Goal: Navigation & Orientation: Find specific page/section

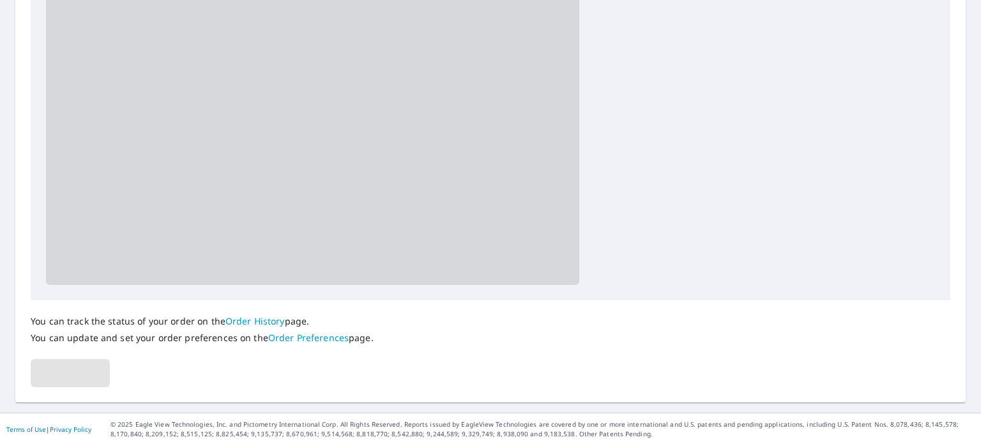
scroll to position [341, 0]
click at [240, 321] on link "Order History" at bounding box center [255, 320] width 59 height 12
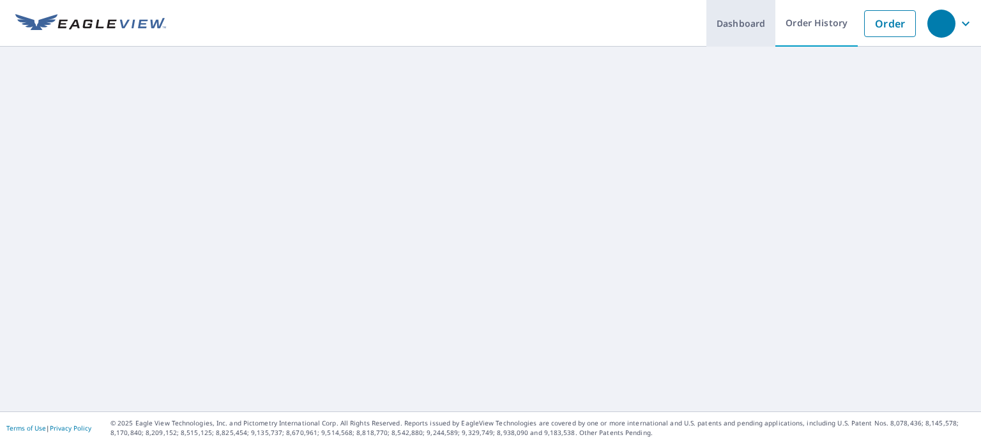
click at [722, 17] on link "Dashboard" at bounding box center [741, 23] width 69 height 47
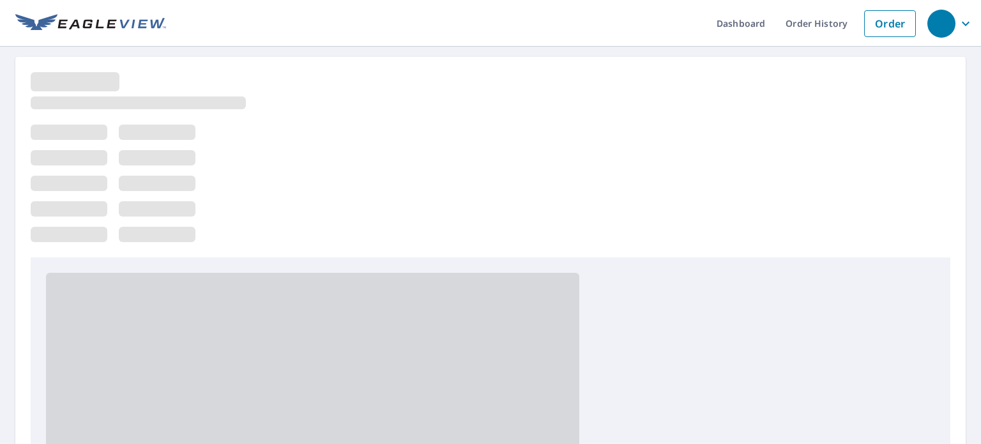
click at [958, 29] on icon "button" at bounding box center [965, 23] width 15 height 15
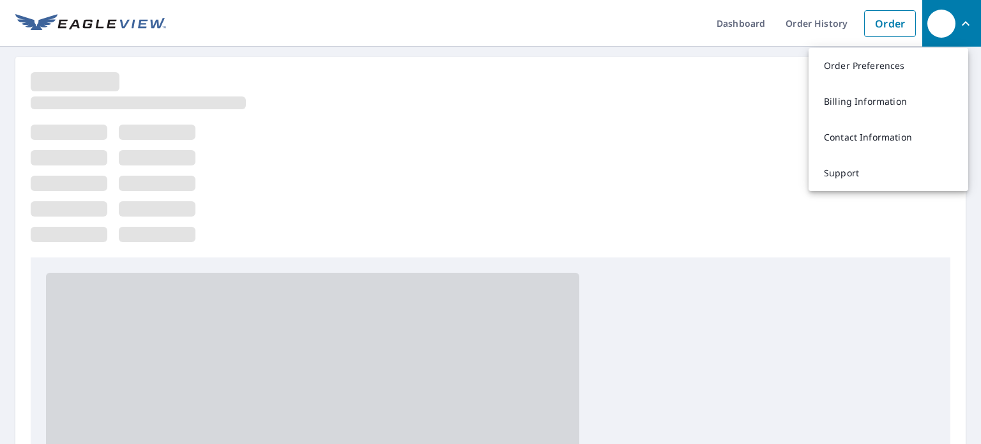
click at [404, 188] on div at bounding box center [491, 164] width 920 height 185
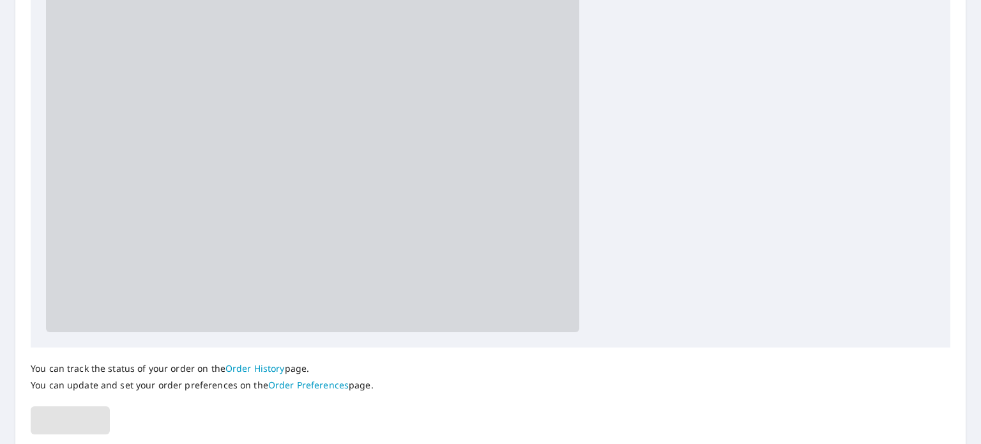
scroll to position [341, 0]
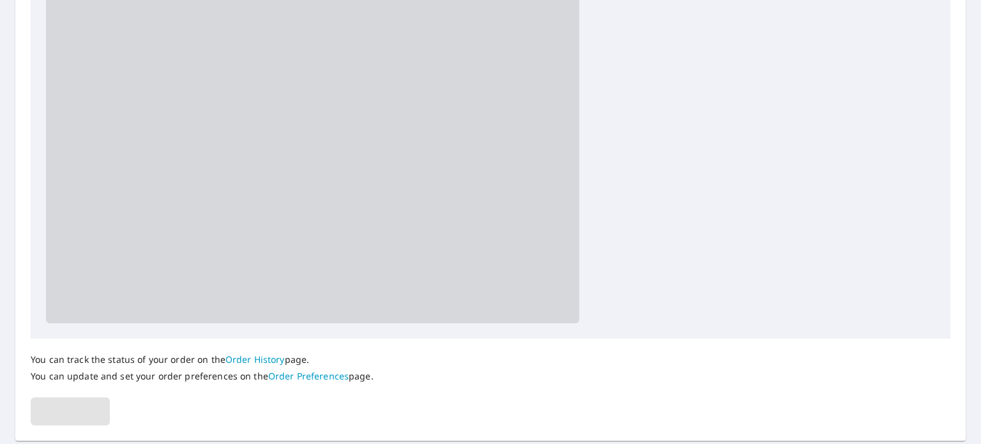
scroll to position [341, 0]
